Goal: Transaction & Acquisition: Book appointment/travel/reservation

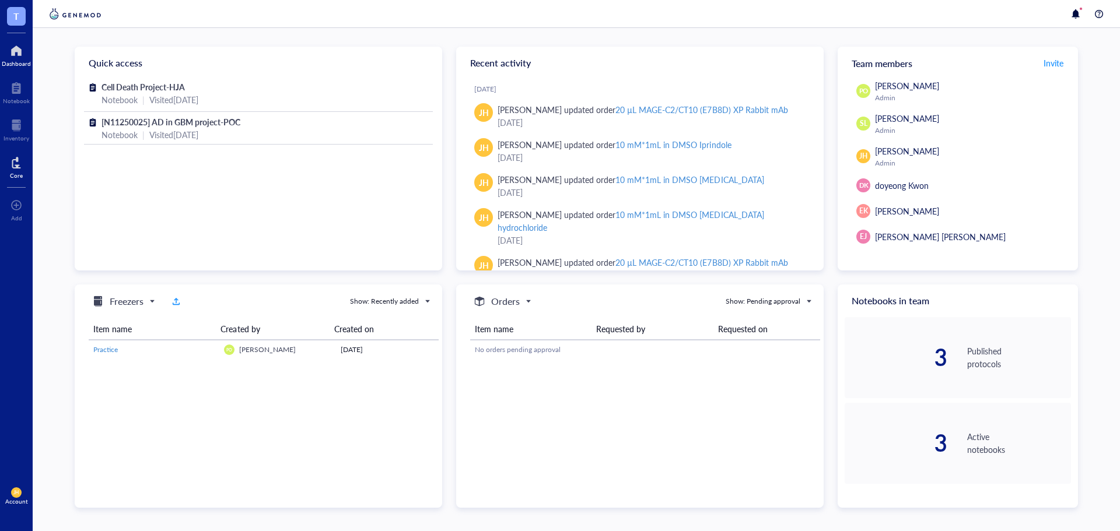
click at [15, 164] on div at bounding box center [16, 162] width 13 height 19
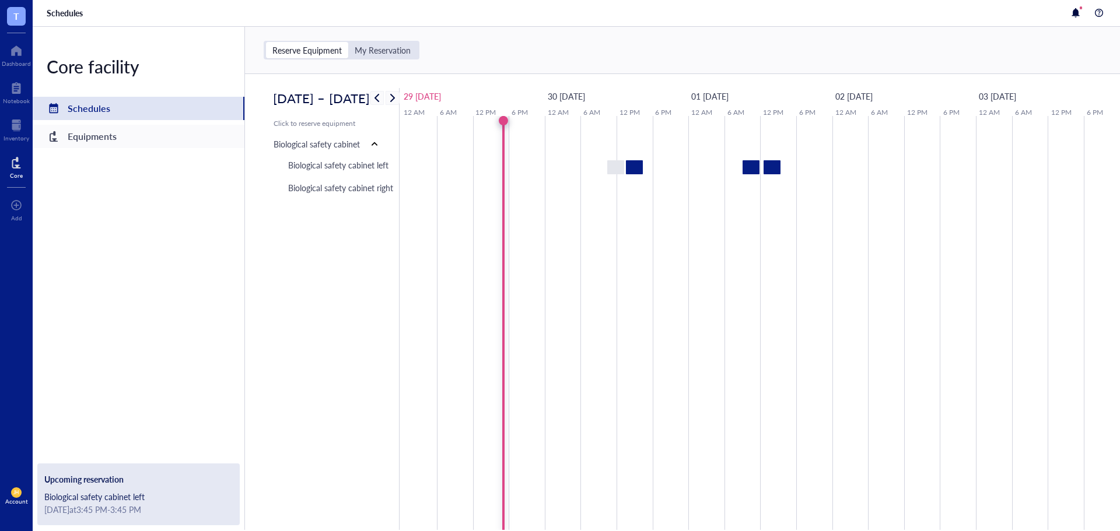
click at [122, 132] on div "Equipments" at bounding box center [139, 136] width 212 height 23
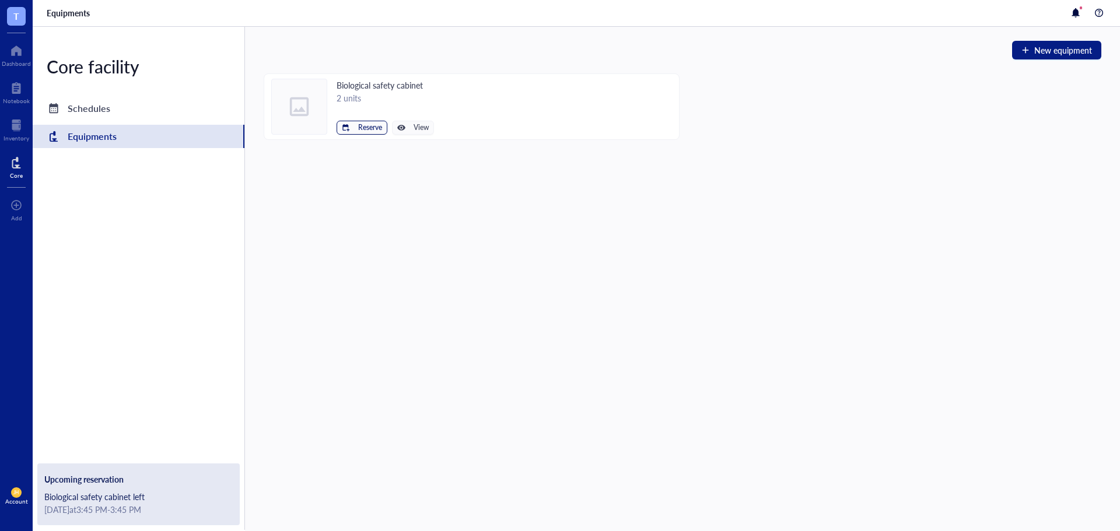
click at [349, 128] on div "button" at bounding box center [346, 128] width 8 height 8
click at [373, 146] on span "Biological safety cabinet left" at bounding box center [326, 147] width 105 height 13
type input "[DATE]"
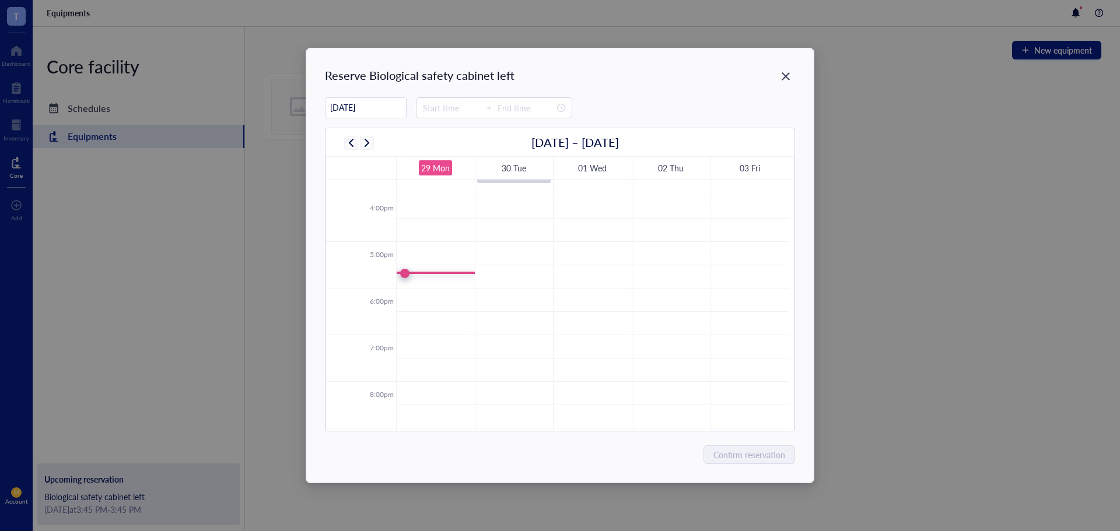
scroll to position [747, 0]
click at [450, 276] on td at bounding box center [592, 283] width 393 height 23
type input "18:00"
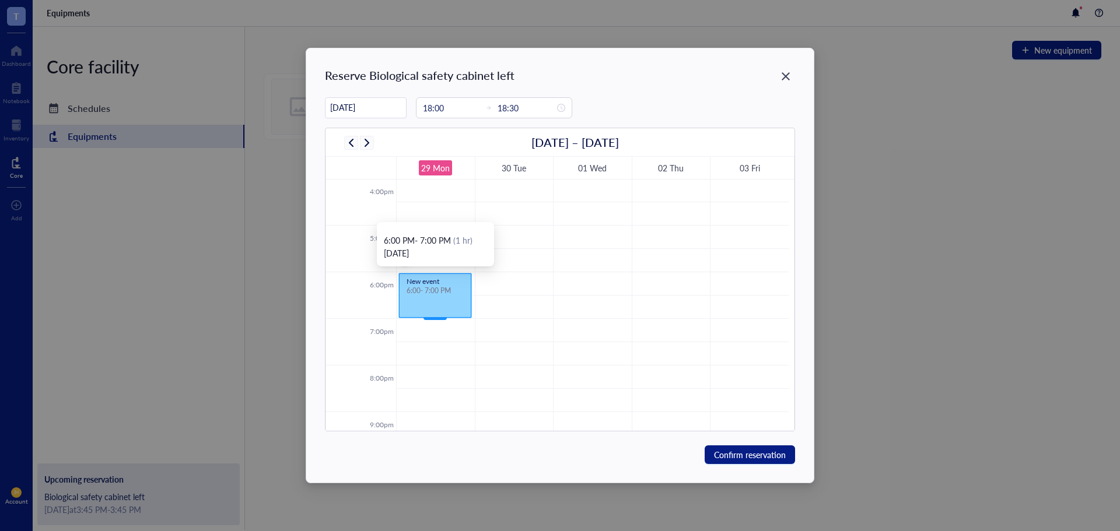
drag, startPoint x: 437, startPoint y: 295, endPoint x: 433, endPoint y: 314, distance: 19.6
drag, startPoint x: 435, startPoint y: 318, endPoint x: 435, endPoint y: 338, distance: 19.2
type input "19:30"
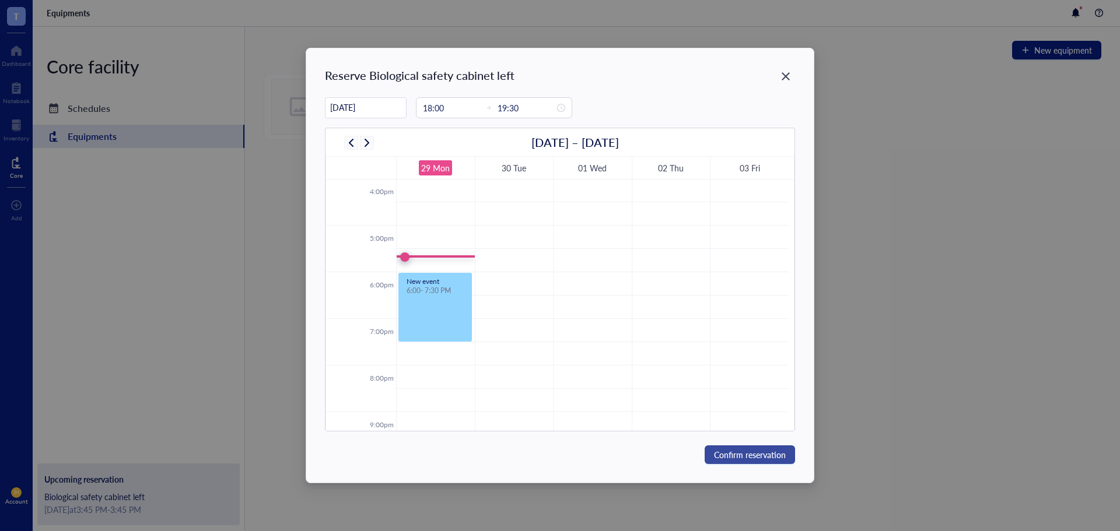
click at [748, 451] on span "Confirm reservation" at bounding box center [750, 455] width 72 height 13
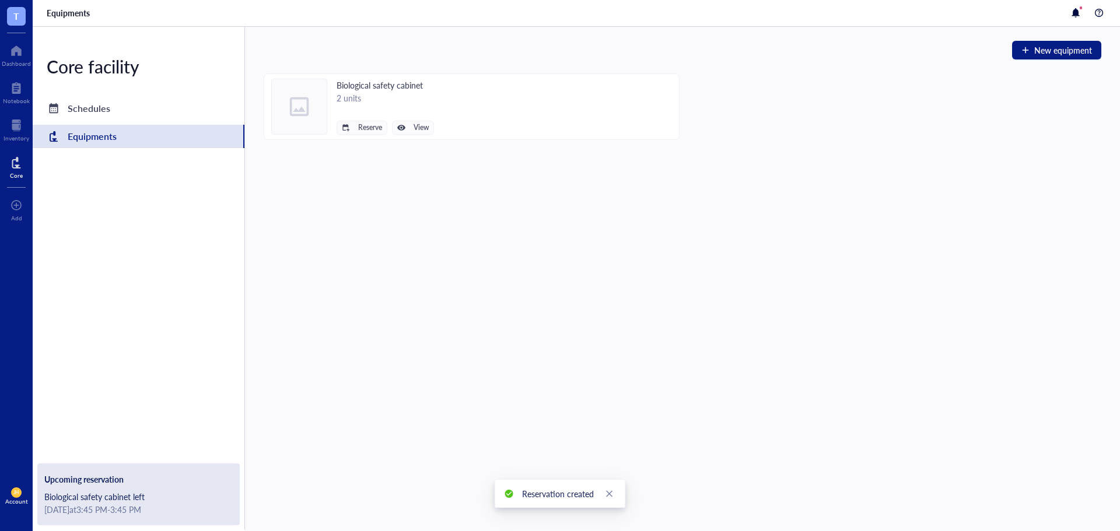
scroll to position [689, 0]
click at [166, 103] on div "Schedules" at bounding box center [139, 108] width 212 height 23
